Goal: Browse casually: Explore the website without a specific task or goal

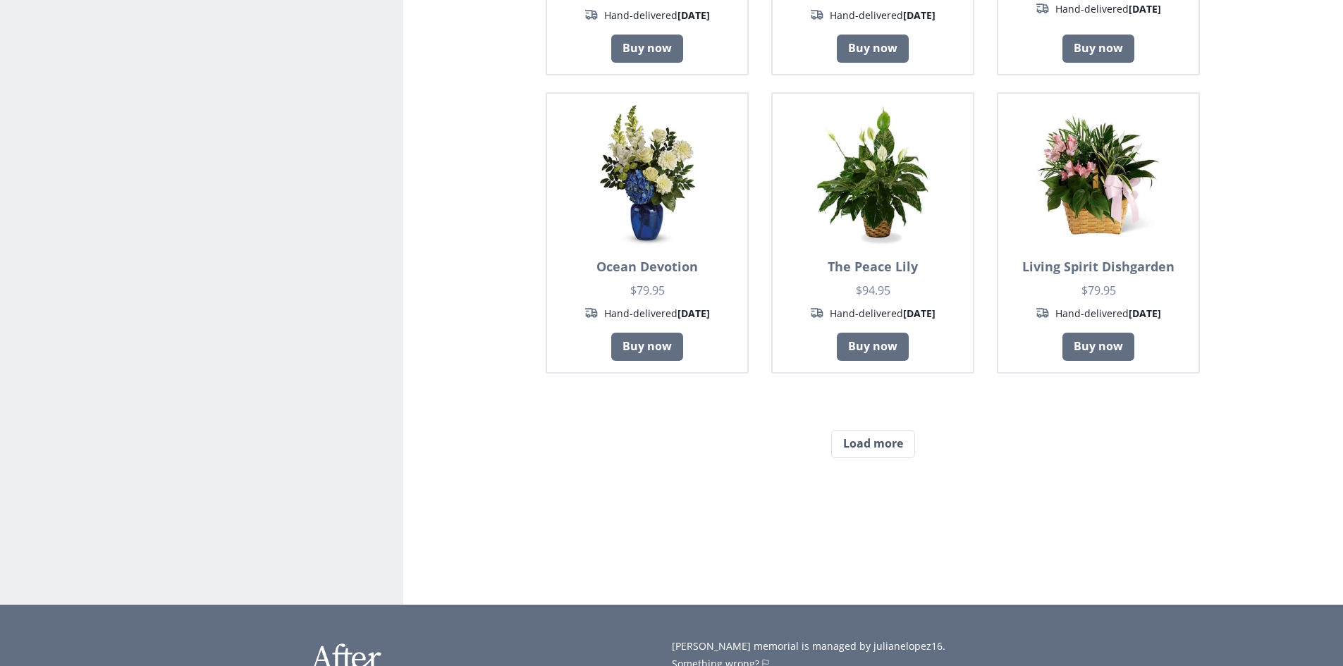
scroll to position [1057, 0]
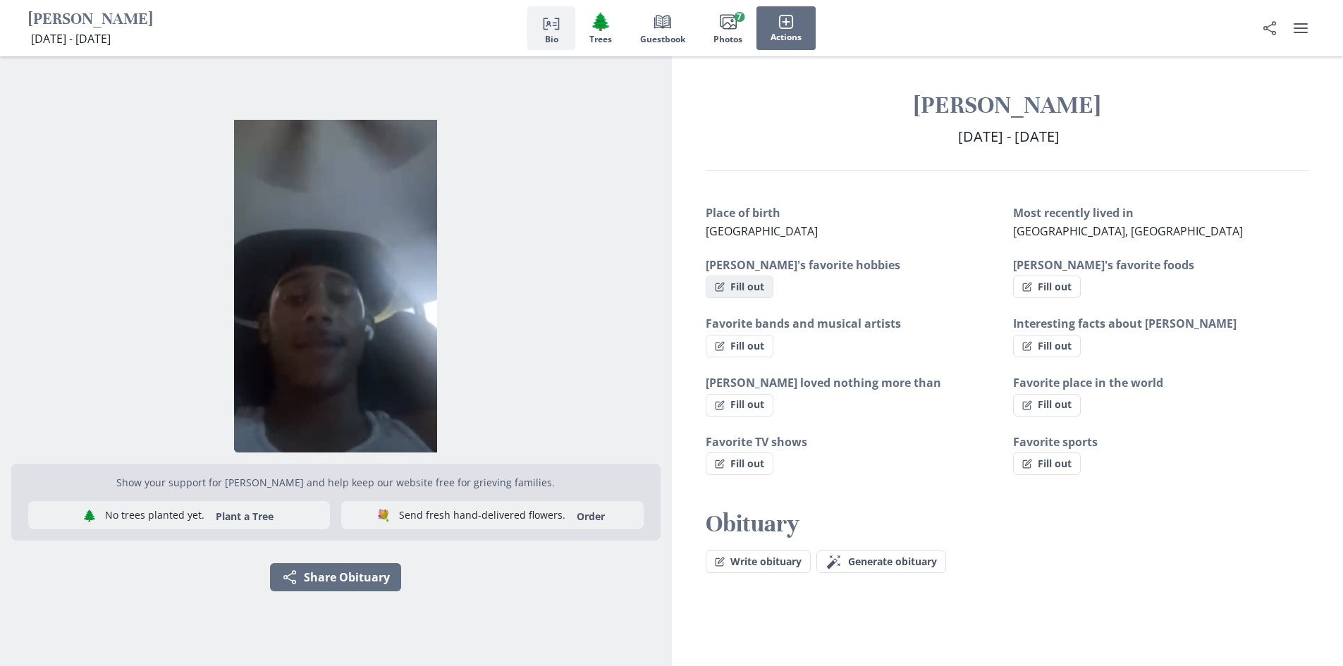
click at [749, 290] on button "Fill out" at bounding box center [740, 287] width 68 height 23
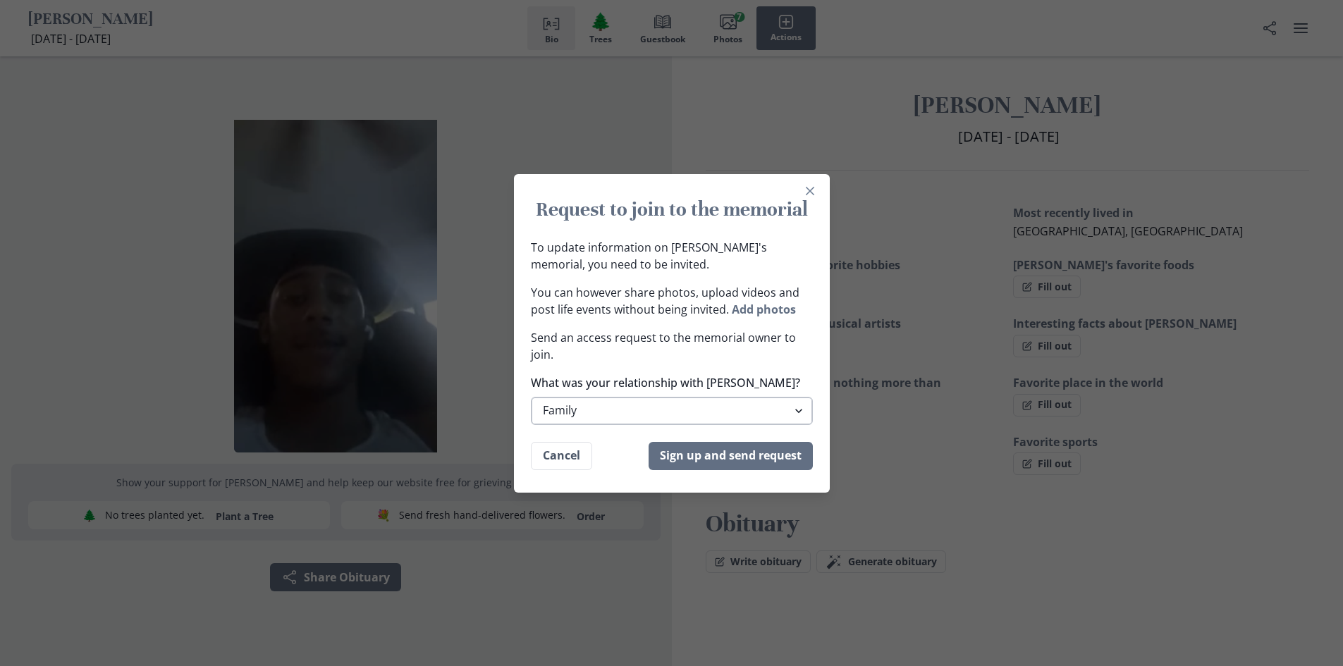
click at [609, 408] on select "Family Extended Family Friend Colleage Other" at bounding box center [672, 411] width 282 height 28
click at [817, 197] on button "Close" at bounding box center [810, 191] width 23 height 23
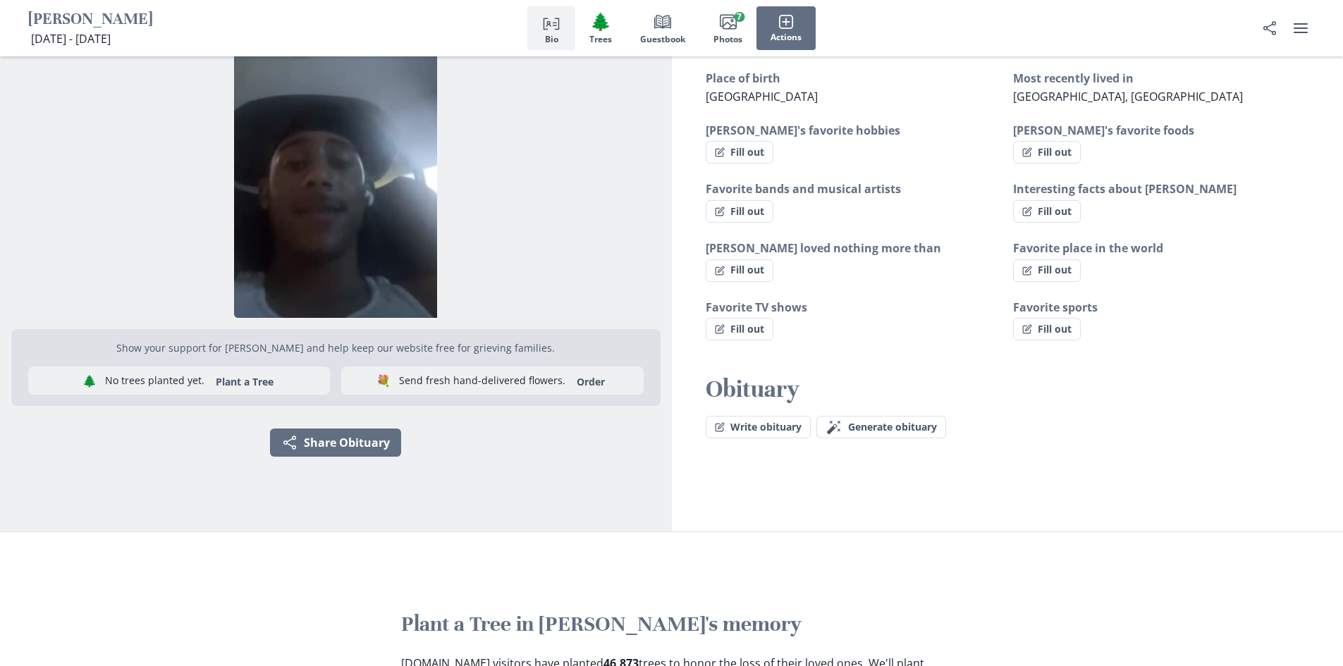
scroll to position [141, 0]
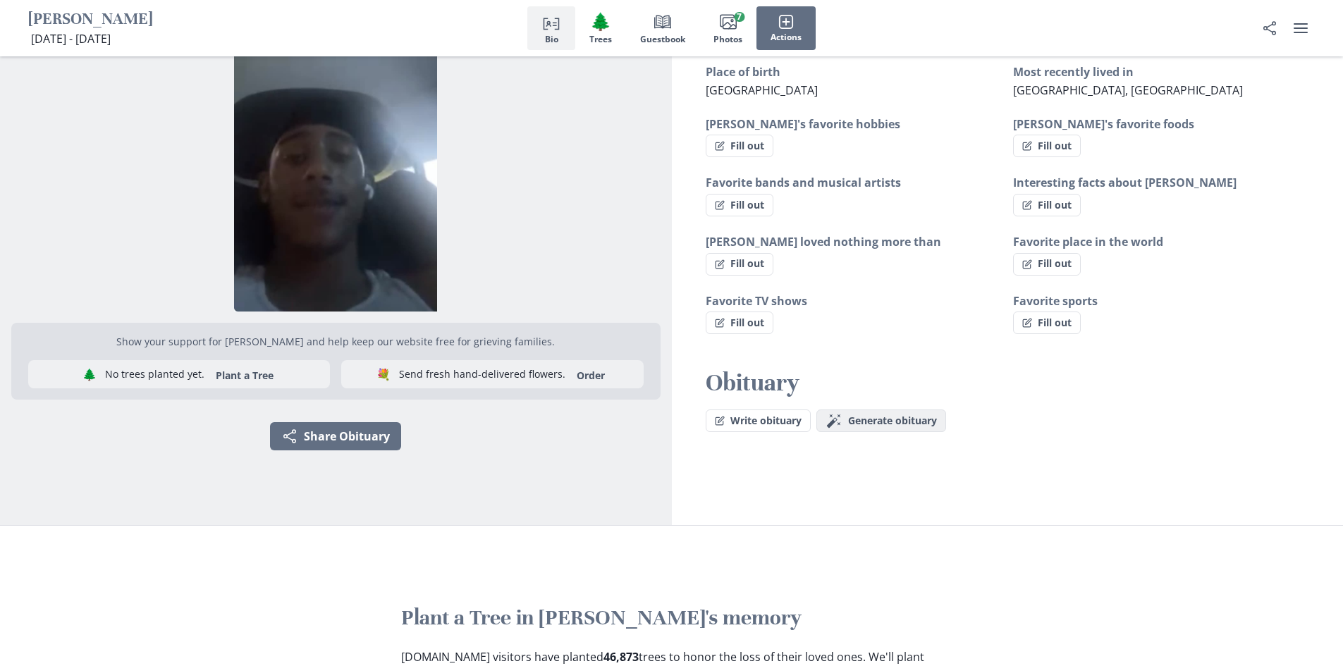
click at [830, 425] on icon "button" at bounding box center [832, 420] width 13 height 13
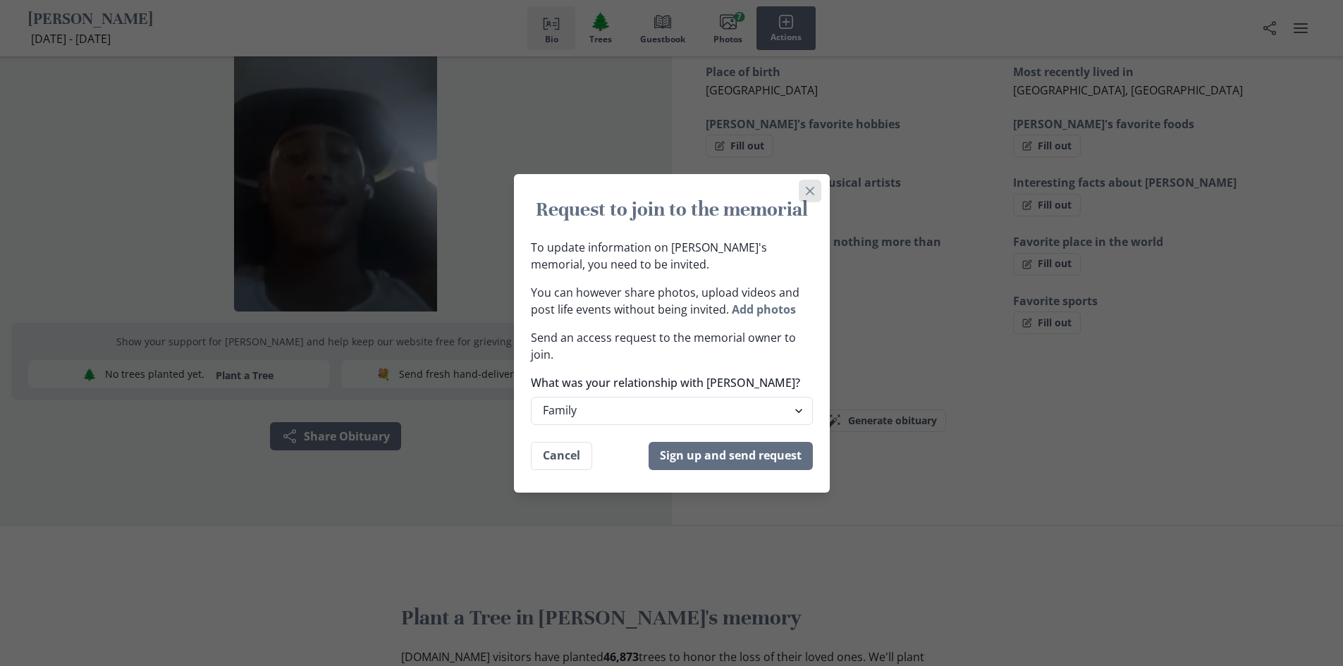
click at [804, 183] on button "Close" at bounding box center [810, 191] width 23 height 23
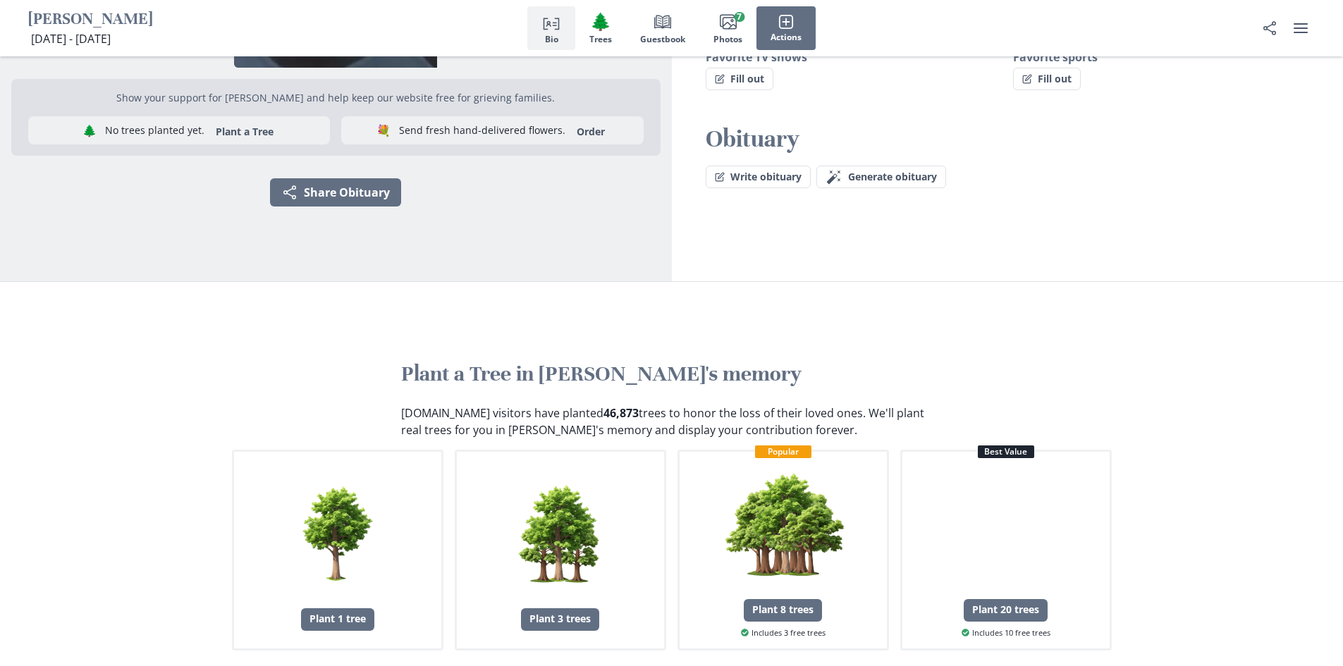
scroll to position [493, 0]
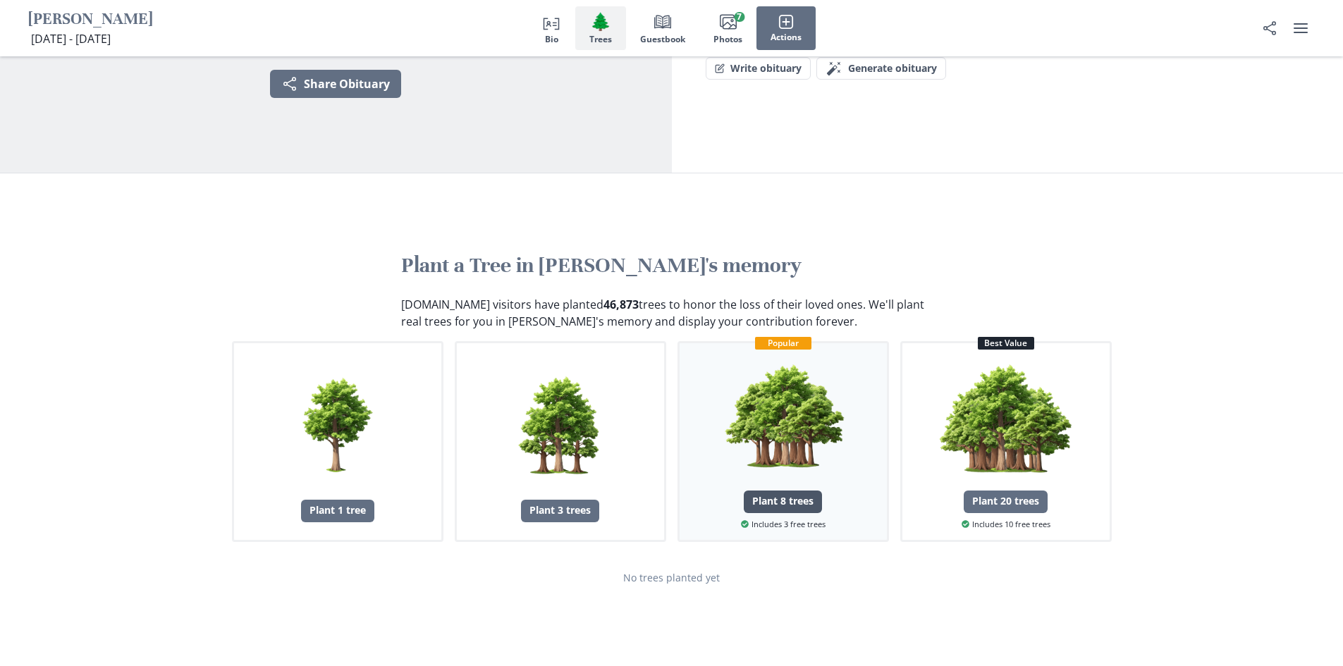
click at [765, 503] on div "Plant 8 trees" at bounding box center [783, 502] width 78 height 23
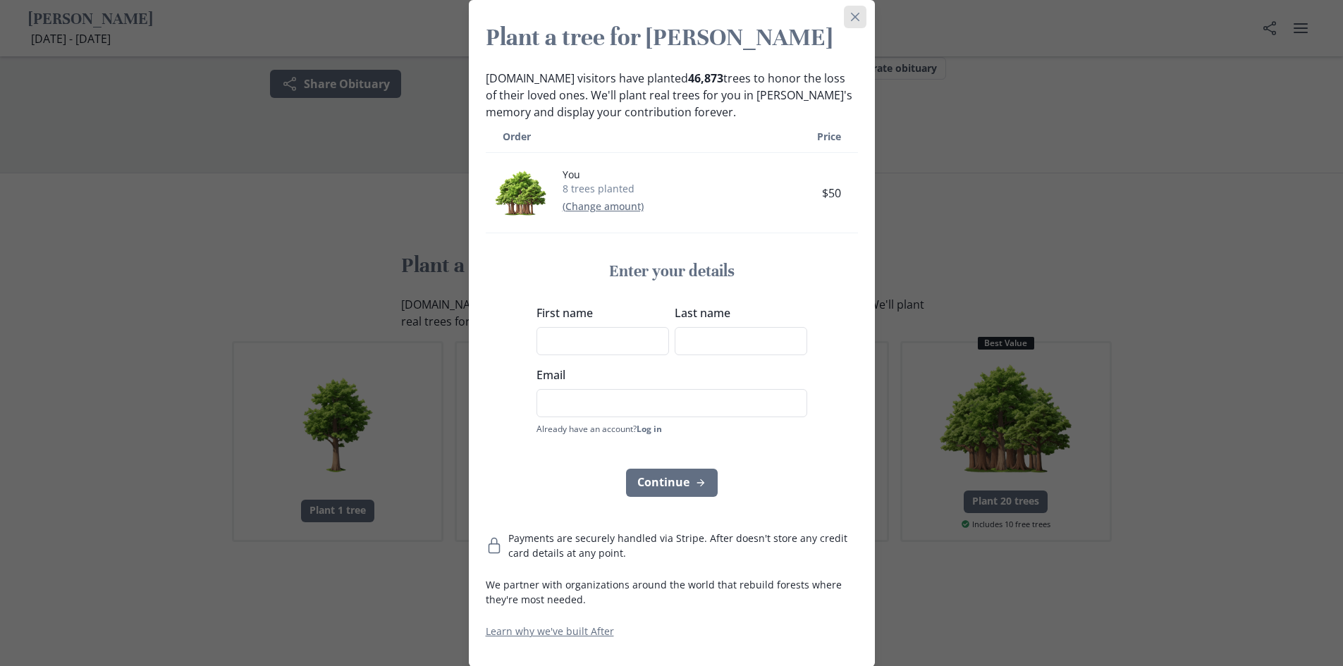
click at [856, 20] on icon "Close" at bounding box center [855, 17] width 8 height 8
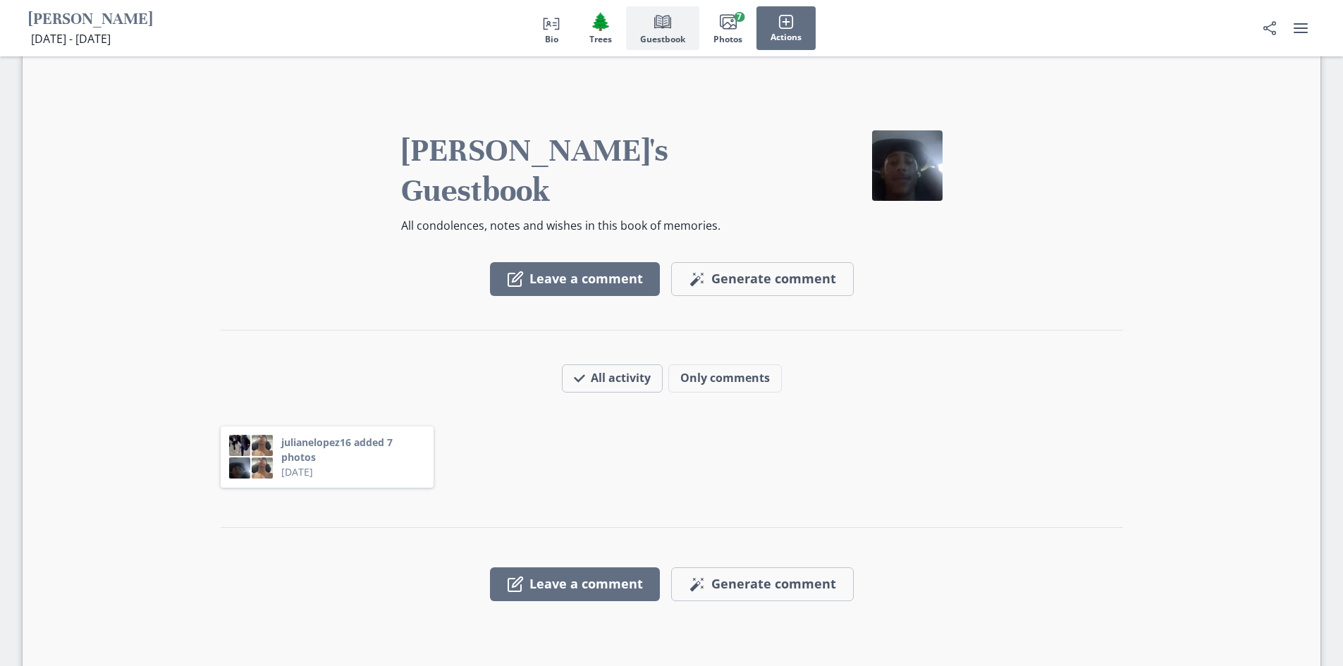
scroll to position [1198, 0]
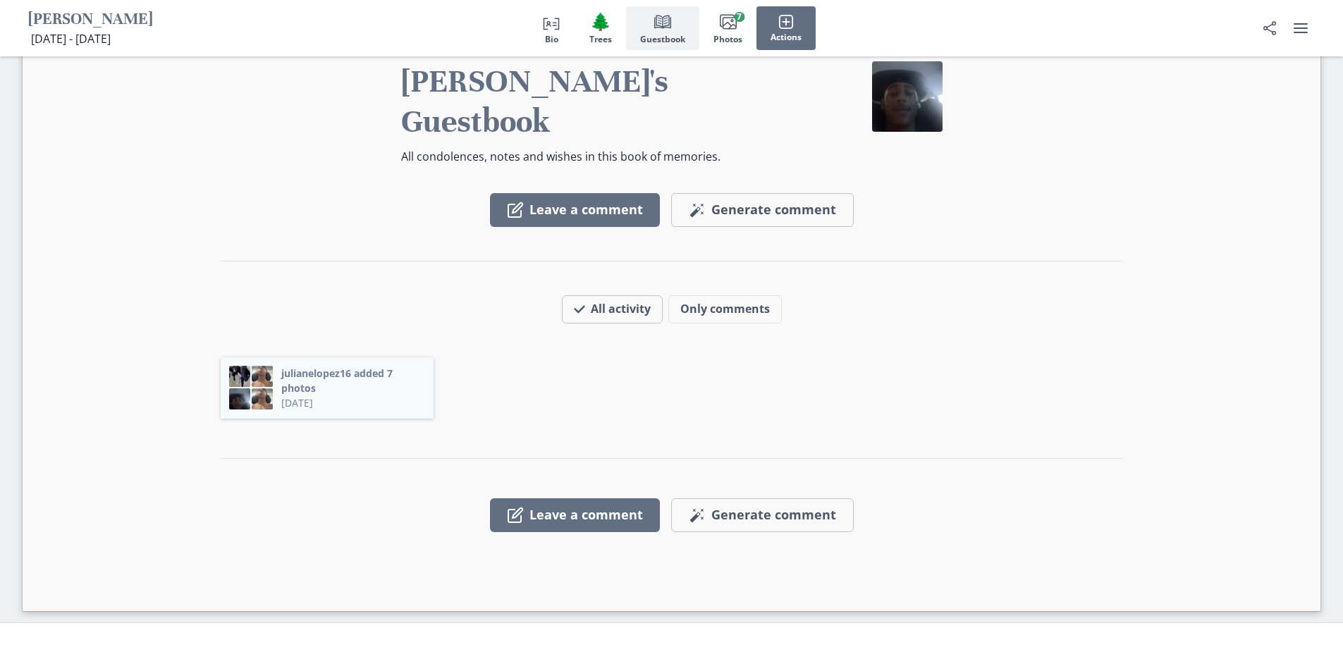
click at [343, 366] on button "julianelopez16 added 7 photos" at bounding box center [353, 381] width 144 height 30
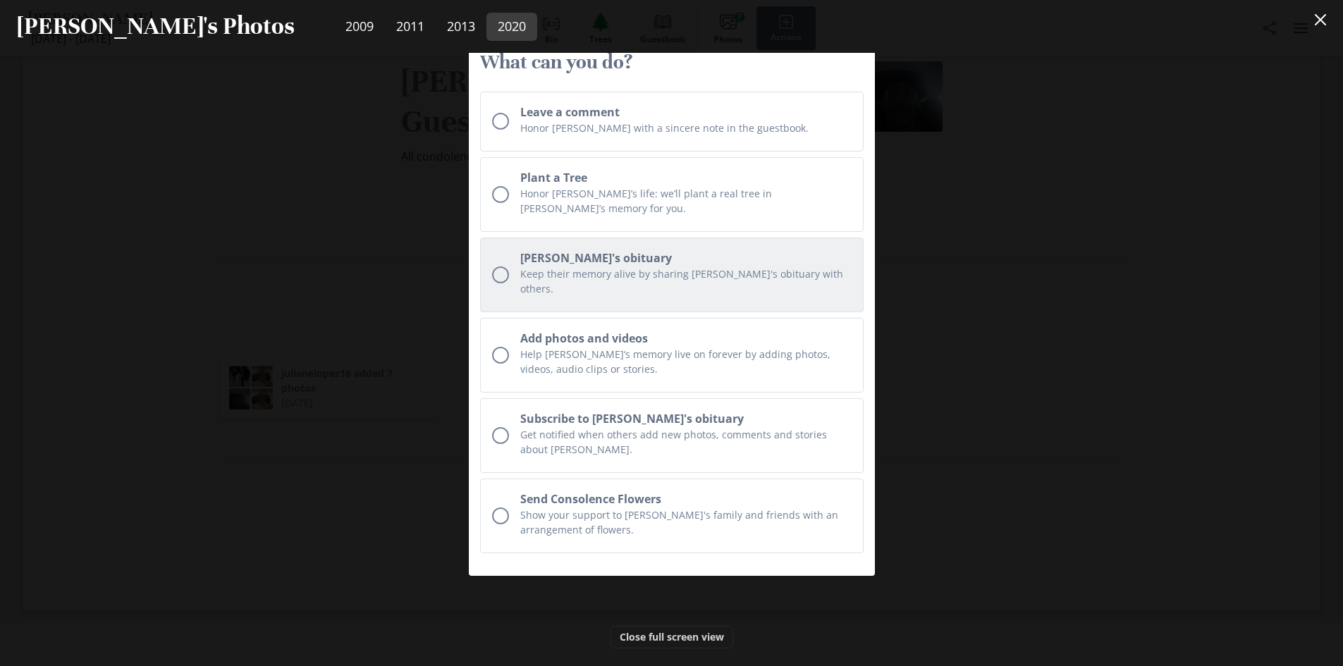
scroll to position [4588, 0]
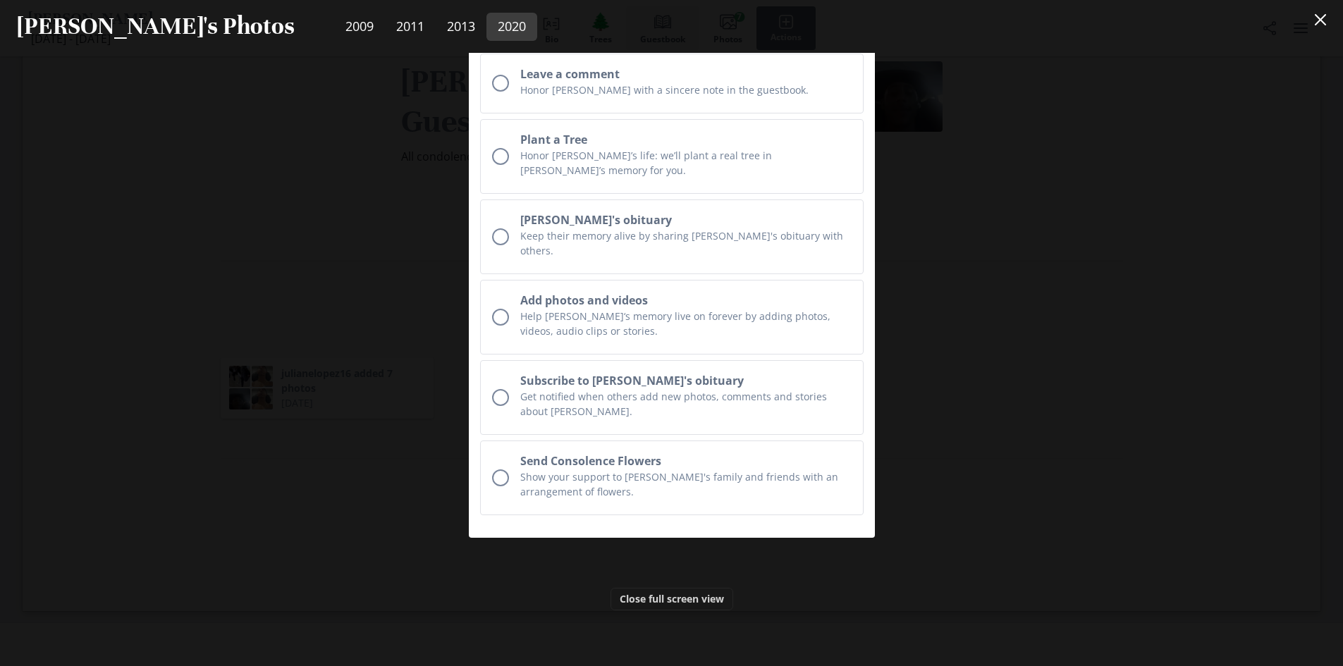
click at [978, 420] on div "Screenshot [DATE] · Location [GEOGRAPHIC_DATA], [GEOGRAPHIC_DATA] Comment Photo…" at bounding box center [671, 359] width 1343 height 613
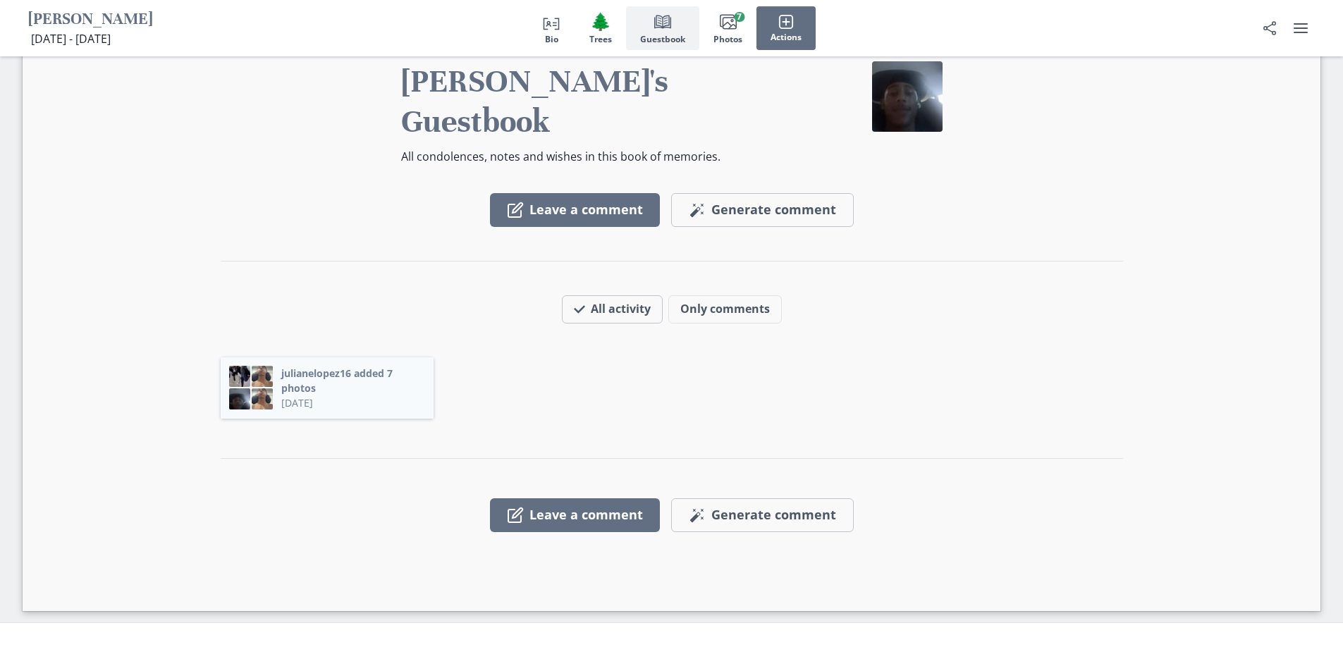
click at [358, 366] on button "julianelopez16 added 7 photos" at bounding box center [353, 381] width 144 height 30
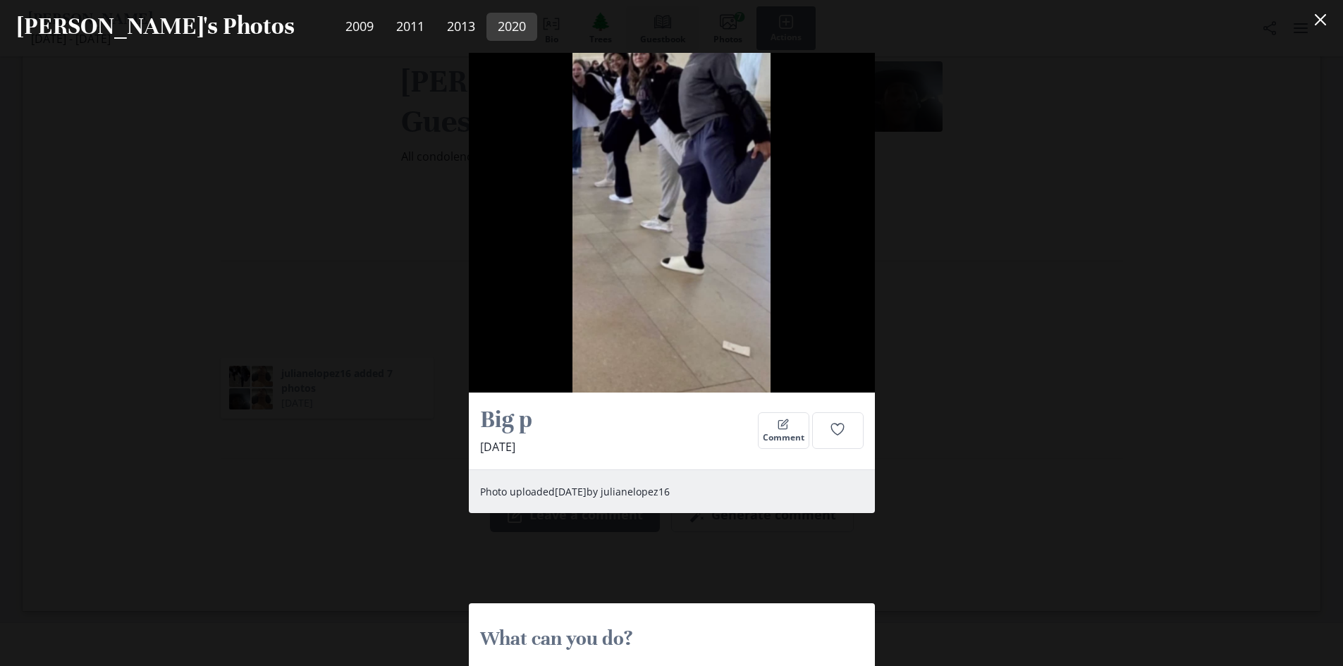
click at [985, 404] on div "Screenshot [DATE] · Location [GEOGRAPHIC_DATA], [GEOGRAPHIC_DATA] Comment Photo…" at bounding box center [671, 359] width 1343 height 613
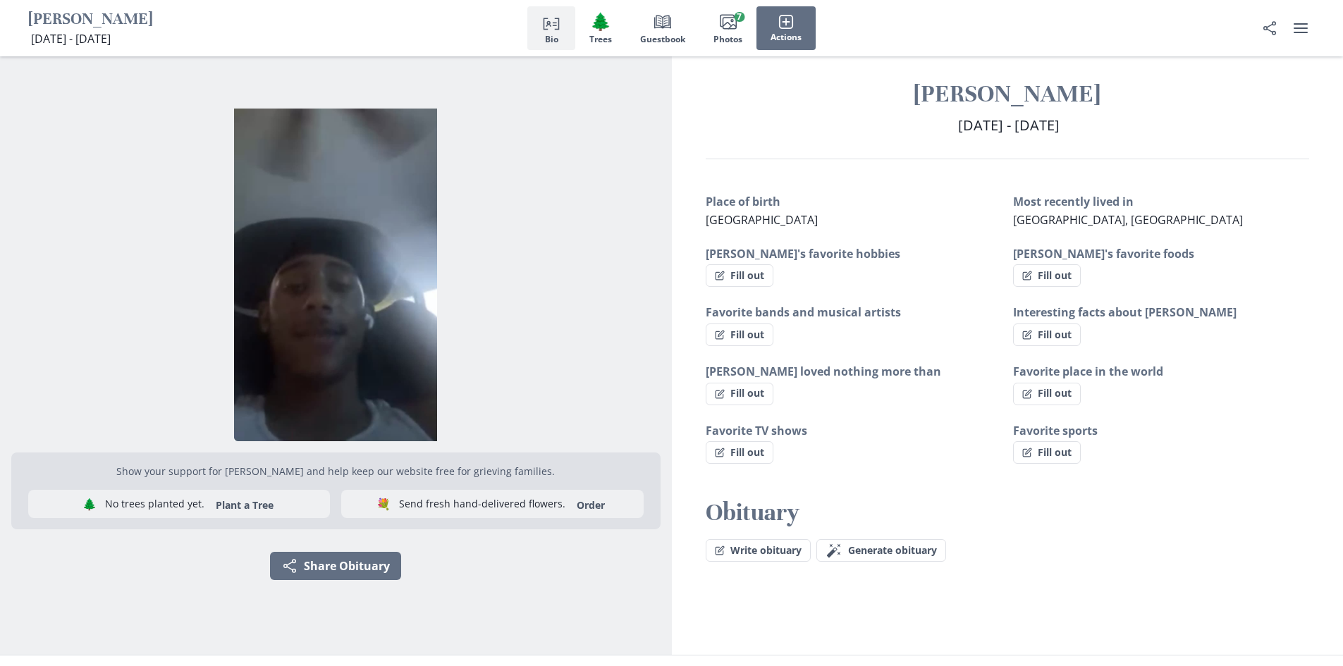
scroll to position [0, 0]
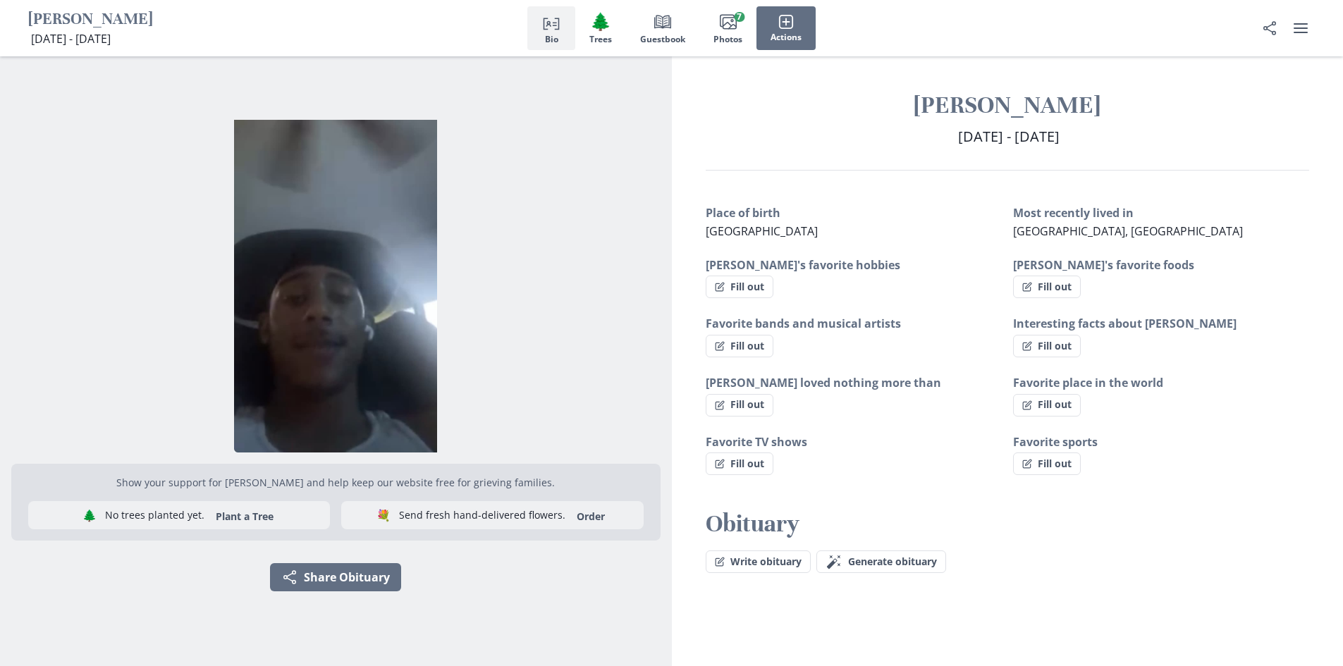
click at [414, 318] on img "Open photos full screen" at bounding box center [335, 286] width 649 height 333
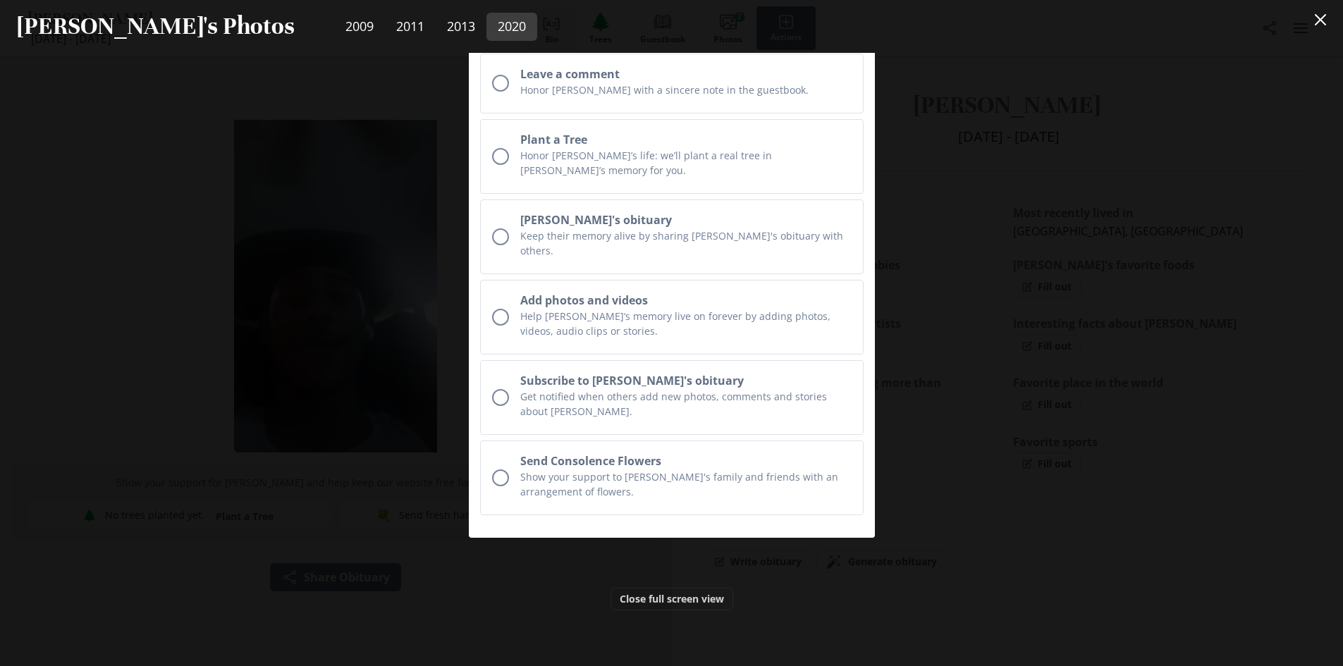
scroll to position [4794, 0]
click at [453, 357] on div "Screenshot [DATE] · Location [GEOGRAPHIC_DATA], [GEOGRAPHIC_DATA] Comment Photo…" at bounding box center [671, 359] width 1343 height 613
